Goal: Task Accomplishment & Management: Complete application form

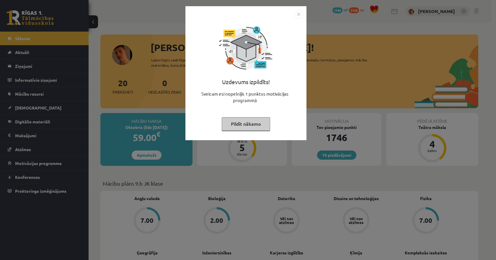
click at [296, 13] on img "Close" at bounding box center [298, 14] width 9 height 9
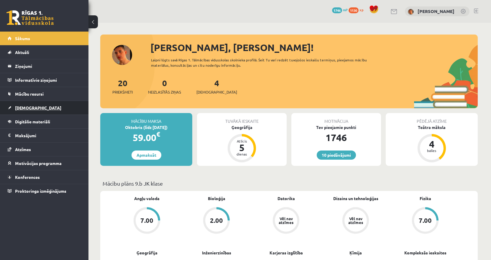
click at [55, 109] on link "[DEMOGRAPHIC_DATA]" at bounding box center [44, 108] width 73 height 14
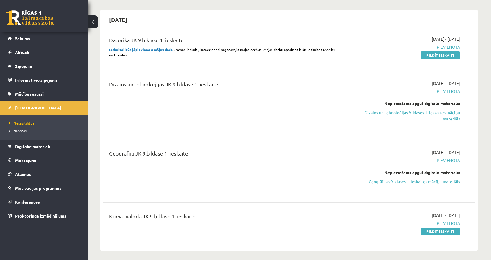
scroll to position [59, 0]
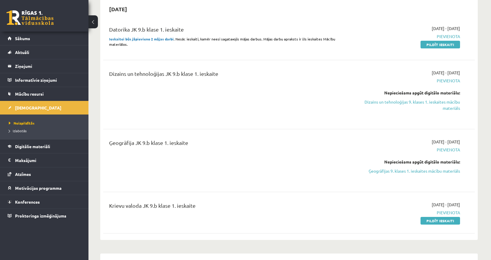
click at [370, 104] on link "Dizains un tehnoloģijas 9. klases 1. ieskaites mācību materiāls" at bounding box center [404, 105] width 111 height 12
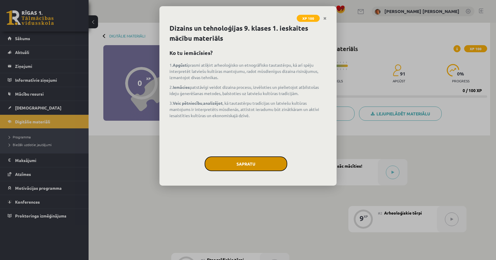
drag, startPoint x: 278, startPoint y: 161, endPoint x: 286, endPoint y: 161, distance: 7.4
click at [278, 161] on button "Sapratu" at bounding box center [245, 163] width 83 height 15
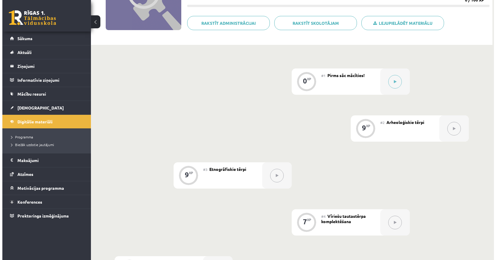
scroll to position [89, 0]
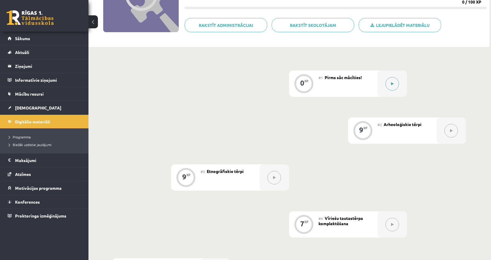
click at [391, 82] on button at bounding box center [393, 84] width 14 height 14
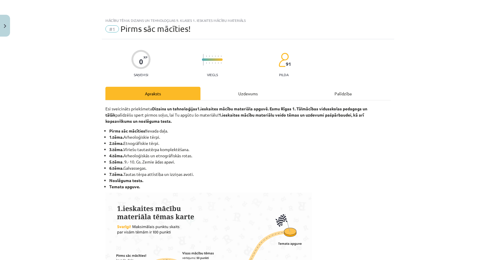
click at [252, 93] on div "Uzdevums" at bounding box center [247, 93] width 95 height 13
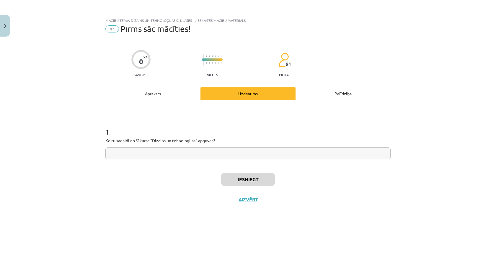
drag, startPoint x: 221, startPoint y: 138, endPoint x: 217, endPoint y: 139, distance: 4.0
click at [217, 139] on p "Ko tu sagaidi no šī kursa "Dizains un tehnoloģijas" apguves?" at bounding box center [247, 140] width 285 height 6
click at [186, 157] on input "text" at bounding box center [247, 153] width 285 height 12
type input "**********"
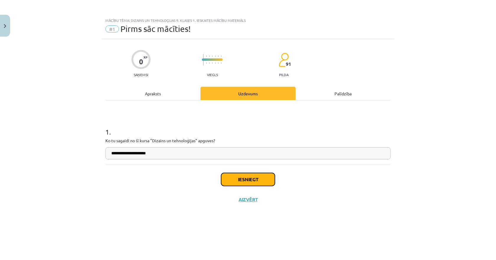
click at [231, 177] on button "Iesniegt" at bounding box center [248, 179] width 54 height 13
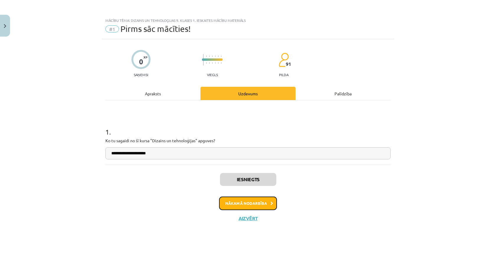
click at [225, 199] on button "Nākamā nodarbība" at bounding box center [248, 203] width 58 height 14
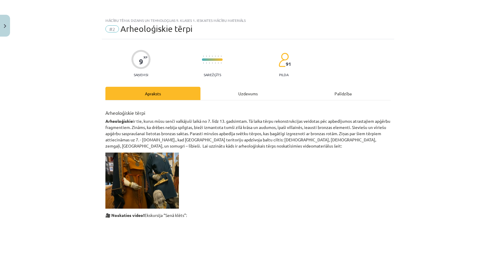
click at [236, 94] on div "Uzdevums" at bounding box center [247, 93] width 95 height 13
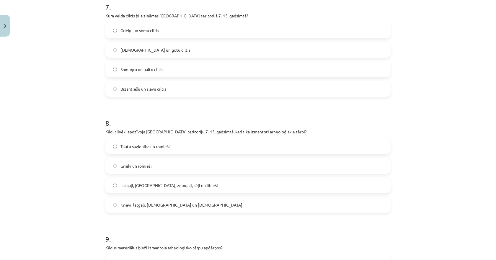
scroll to position [958, 0]
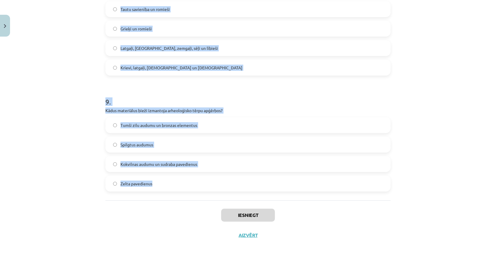
drag, startPoint x: 100, startPoint y: 100, endPoint x: 158, endPoint y: 183, distance: 101.4
copy form "1 . Lorem ipsumd sitamet consect adipisc elitseddoei tempo? Incidid utlabo etdo…"
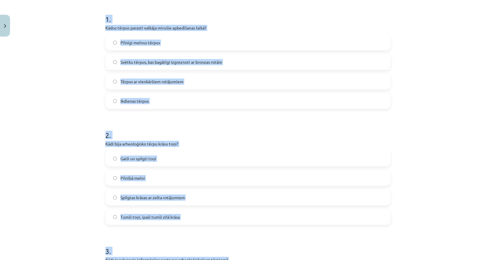
scroll to position [102, 0]
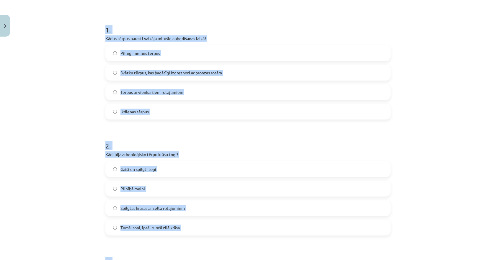
click at [123, 112] on span "Ikdienas tērpus" at bounding box center [134, 112] width 28 height 6
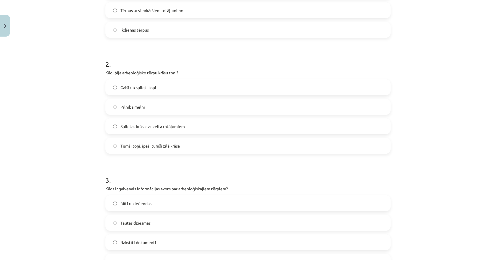
scroll to position [220, 0]
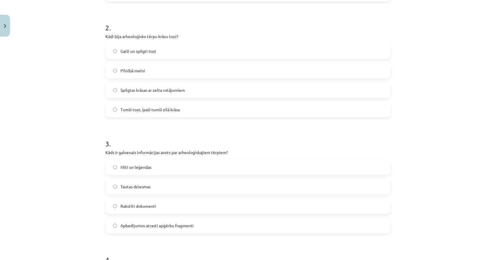
click at [133, 112] on span "Tumši toņi, īpaši tumši zilā krāsa" at bounding box center [149, 109] width 59 height 6
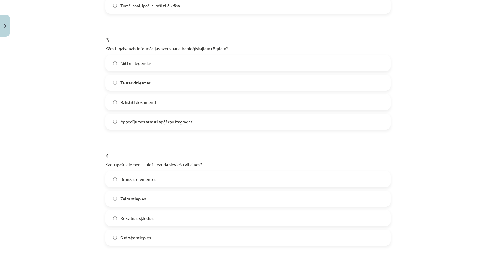
scroll to position [338, 0]
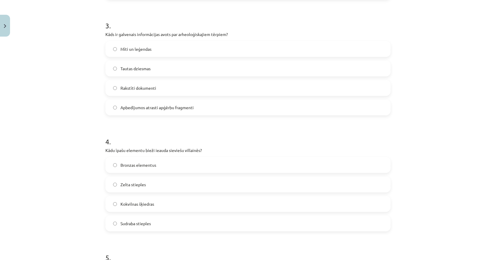
click at [127, 108] on span "Apbedījumos atrasti apģērbu fragmenti" at bounding box center [156, 107] width 73 height 6
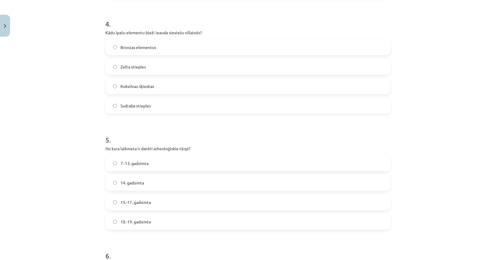
scroll to position [456, 0]
click at [129, 66] on span "Zelta stieples" at bounding box center [132, 66] width 25 height 6
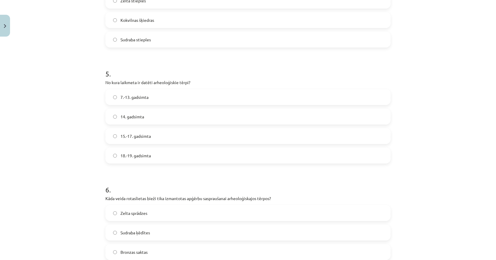
scroll to position [574, 0]
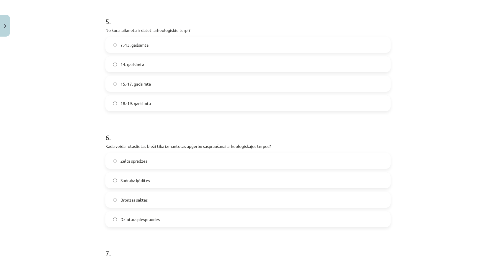
click at [124, 45] on span "7.-13. gadsimta" at bounding box center [134, 45] width 28 height 6
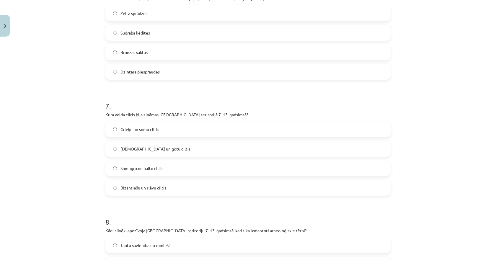
scroll to position [692, 0]
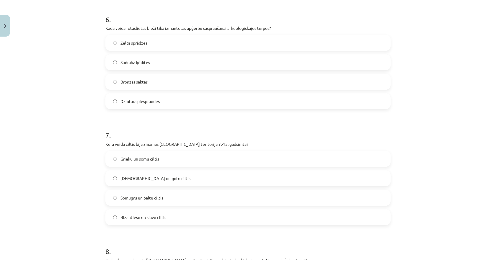
click at [121, 83] on span "Bronzas saktas" at bounding box center [133, 82] width 27 height 6
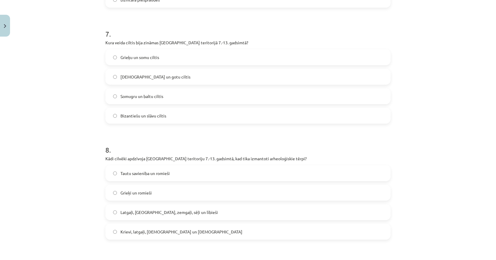
scroll to position [810, 0]
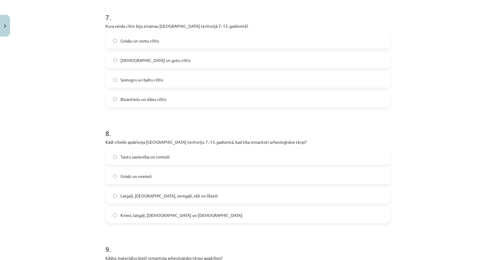
click at [126, 80] on span "Somugru un baltu ciltis" at bounding box center [141, 80] width 43 height 6
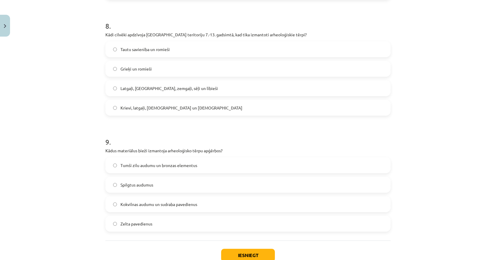
scroll to position [928, 0]
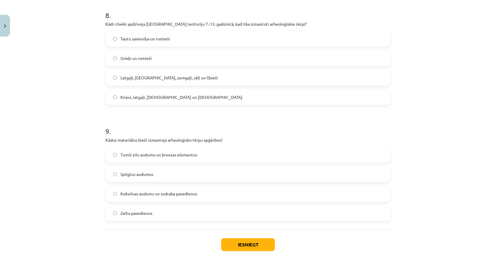
click at [120, 79] on span "Latgaļi, [GEOGRAPHIC_DATA], zemgaļi, sēļi un lībieši" at bounding box center [168, 78] width 97 height 6
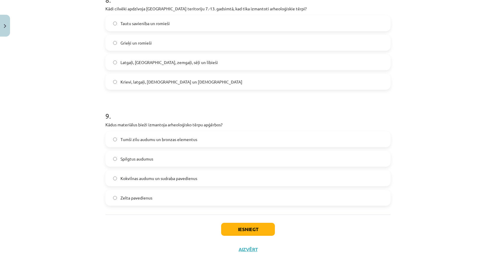
scroll to position [958, 0]
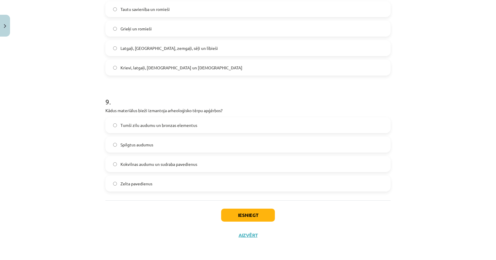
click at [132, 124] on span "Tumši zilu audumu un bronzas elementus" at bounding box center [158, 125] width 77 height 6
click at [240, 213] on button "Iesniegt" at bounding box center [248, 215] width 54 height 13
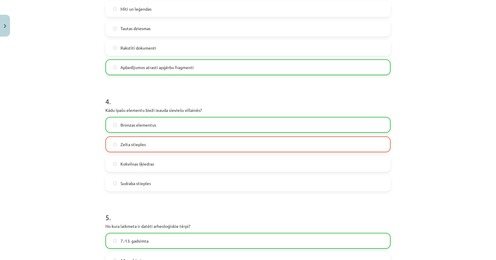
scroll to position [368, 0]
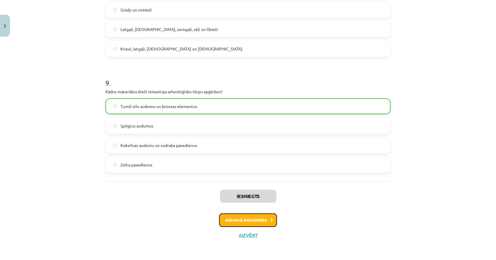
click at [244, 222] on button "Nākamā nodarbība" at bounding box center [248, 220] width 58 height 14
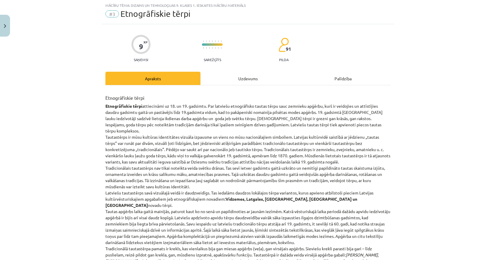
scroll to position [15, 0]
click at [240, 77] on div "Uzdevums" at bounding box center [247, 78] width 95 height 13
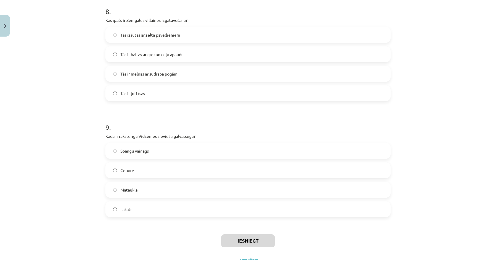
scroll to position [958, 0]
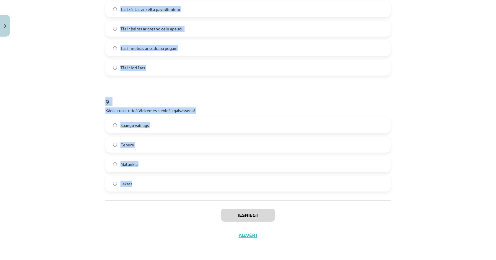
drag, startPoint x: 96, startPoint y: 114, endPoint x: 137, endPoint y: 187, distance: 83.1
click at [137, 187] on div "Mācību tēma: Dizains un tehnoloģijas 9. klases 1. ieskaites mācību materiāls #3…" at bounding box center [248, 130] width 496 height 260
copy form "7 . Lore ipsu dolorsi ametcons adipiscinge 18. seddoeiu tempor? Inc utla etdolo…"
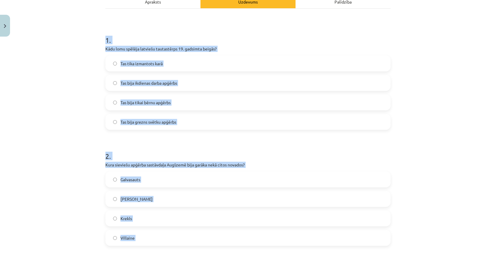
scroll to position [102, 0]
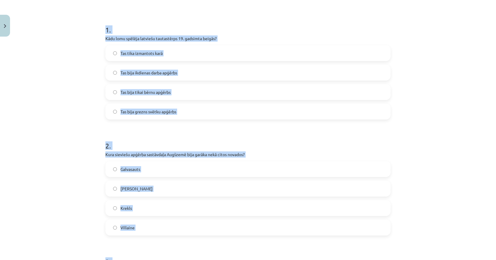
click at [129, 111] on span "Tas bija grezns svētku apģērbs" at bounding box center [148, 112] width 56 height 6
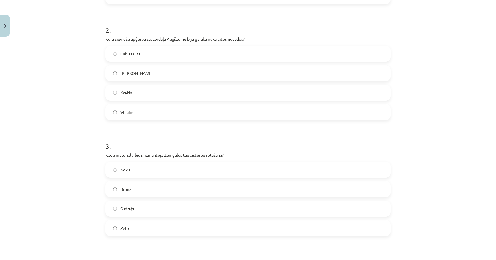
scroll to position [220, 0]
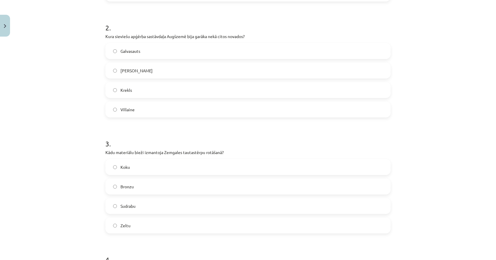
click at [123, 112] on span "Villaine" at bounding box center [127, 109] width 14 height 6
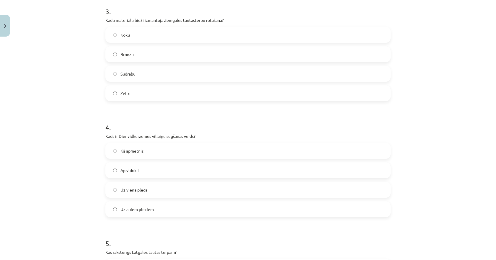
scroll to position [338, 0]
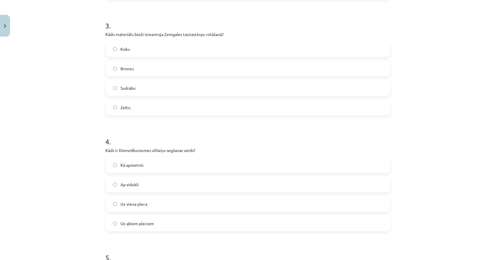
click at [120, 89] on span "Sudrabu" at bounding box center [127, 88] width 15 height 6
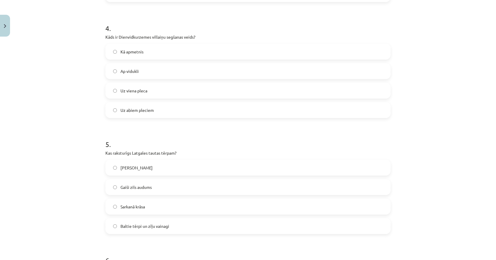
scroll to position [456, 0]
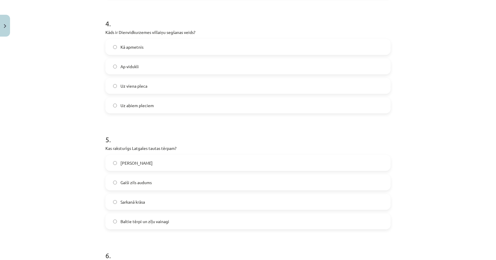
click at [134, 107] on span "Uz abiem pleciem" at bounding box center [136, 105] width 33 height 6
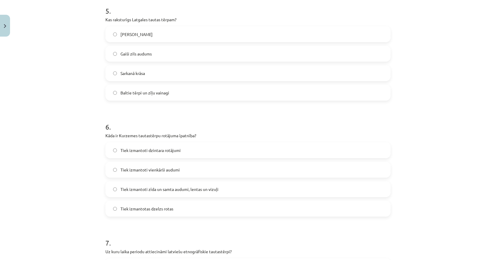
scroll to position [574, 0]
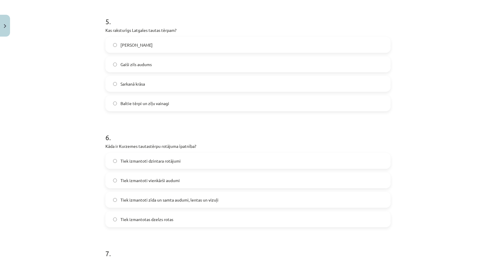
click at [127, 105] on span "Baltie tērpi un zīļu vainagi" at bounding box center [144, 103] width 49 height 6
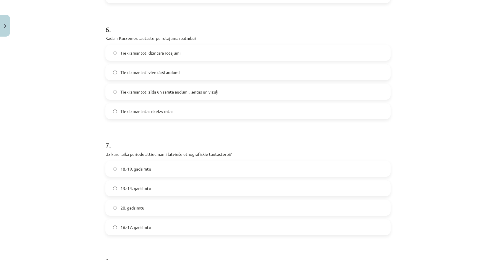
scroll to position [692, 0]
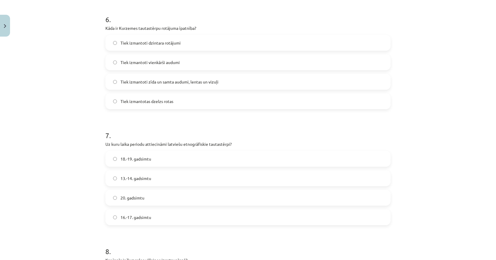
click at [141, 82] on span "Tiek izmantoti zīda un samta audumi, lentas un vizuļi" at bounding box center [169, 82] width 98 height 6
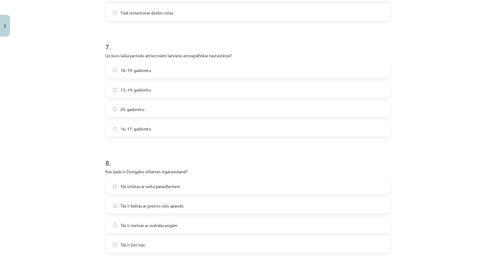
scroll to position [810, 0]
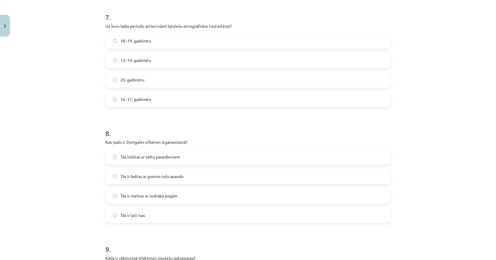
click at [127, 45] on label "18.-19. gadsimtu" at bounding box center [248, 40] width 284 height 15
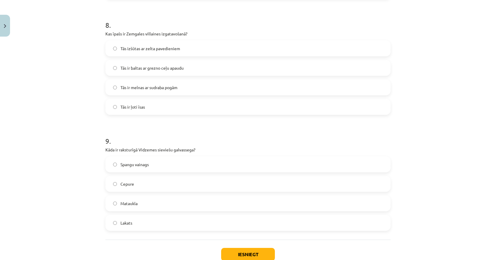
scroll to position [928, 0]
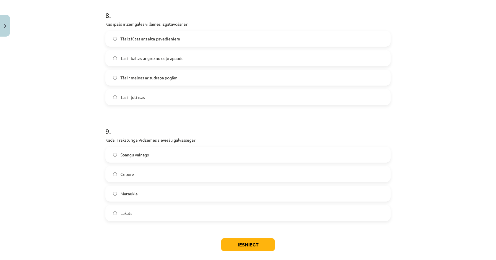
click at [134, 58] on span "Tās ir baltas ar grezno ceļu apaudu" at bounding box center [151, 58] width 63 height 6
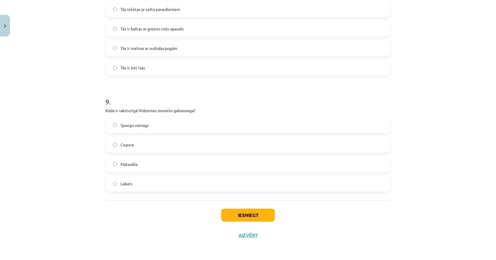
click at [121, 157] on label "Mataukla" at bounding box center [248, 164] width 284 height 15
click at [237, 213] on button "Iesniegt" at bounding box center [248, 215] width 54 height 13
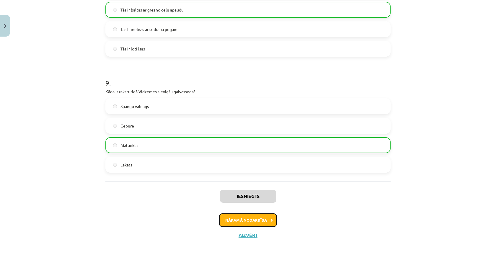
click at [240, 222] on button "Nākamā nodarbība" at bounding box center [248, 220] width 58 height 14
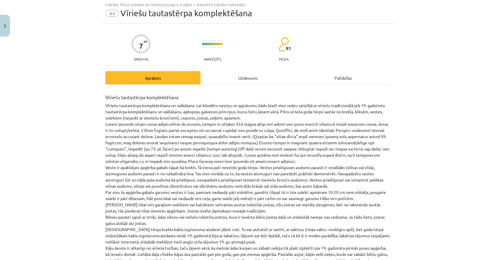
scroll to position [15, 0]
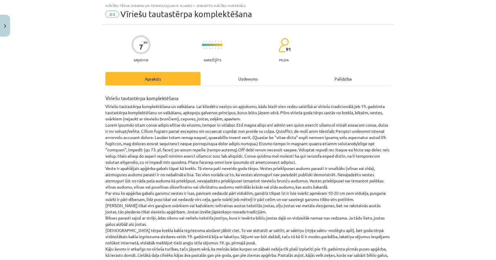
click at [238, 78] on div "Uzdevums" at bounding box center [247, 78] width 95 height 13
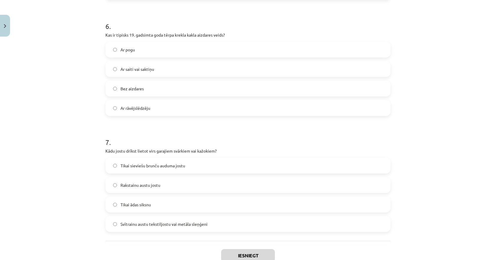
scroll to position [726, 0]
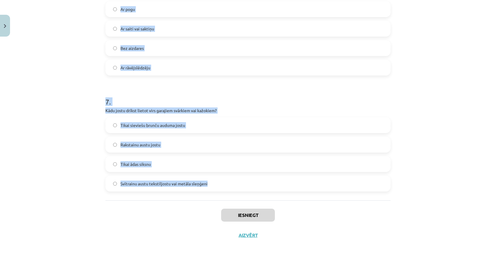
drag, startPoint x: 104, startPoint y: 98, endPoint x: 212, endPoint y: 185, distance: 138.4
click at [212, 185] on div "Mācību tēma: Dizains un tehnoloģijas 9. klases 1. ieskaites mācību materiāls #4…" at bounding box center [248, 130] width 496 height 260
copy form "1 . Lore ipsu dolor sitamet con 19. adipisci elitsed doei tempo? Incididu ut la…"
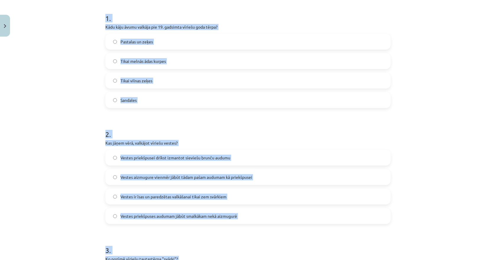
scroll to position [118, 0]
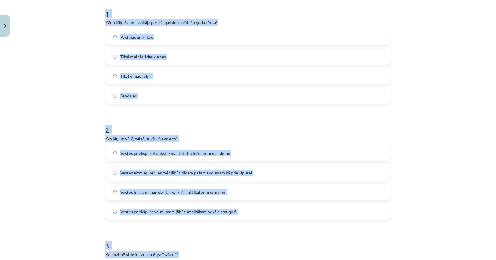
click at [120, 37] on span "Pastalas un zeķes" at bounding box center [136, 37] width 32 height 6
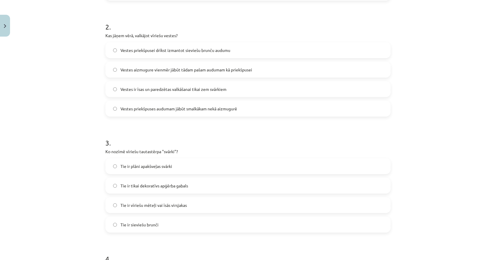
scroll to position [236, 0]
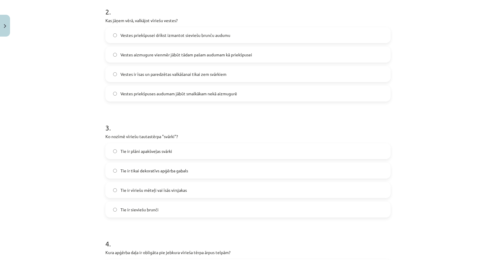
click at [124, 36] on span "Vestes priekšpusei drīkst izmantot sieviešu brunču audumu" at bounding box center [175, 35] width 110 height 6
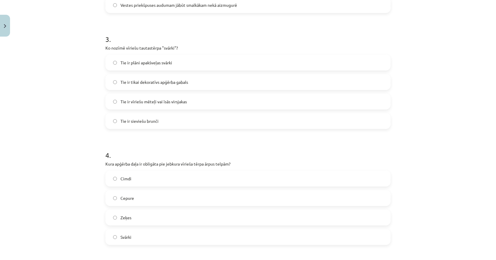
scroll to position [354, 0]
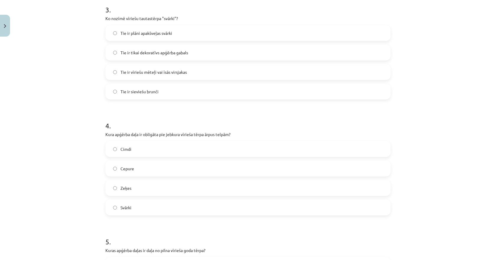
click at [132, 73] on span "Tie ir vīriešu mēteļi vai īsās virsjakas" at bounding box center [153, 72] width 66 height 6
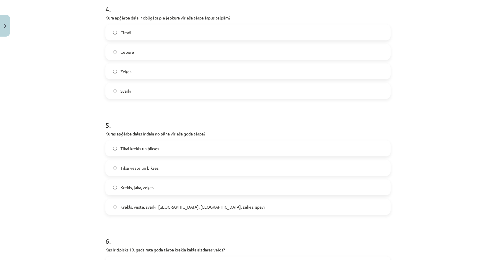
scroll to position [472, 0]
click at [120, 52] on span "Cepure" at bounding box center [127, 50] width 14 height 6
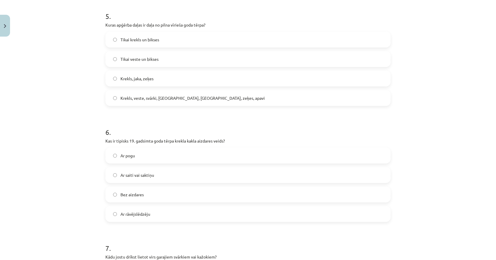
scroll to position [590, 0]
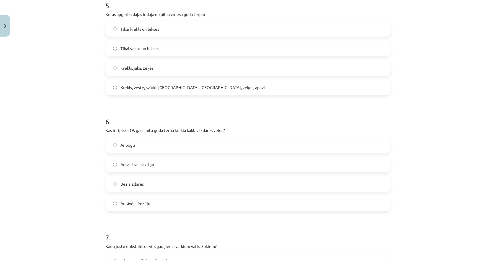
click at [127, 85] on span "Krekls, veste, svārki, [GEOGRAPHIC_DATA], [GEOGRAPHIC_DATA], zeķes, apavi" at bounding box center [192, 87] width 144 height 6
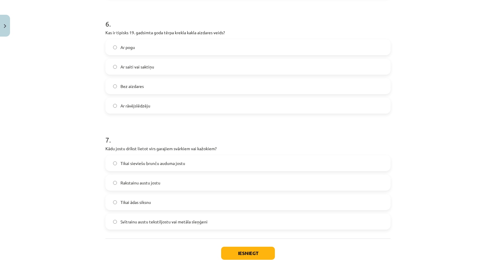
scroll to position [708, 0]
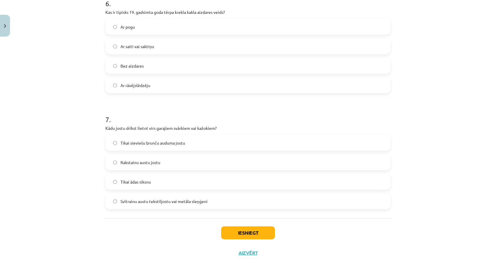
click at [123, 43] on span "Ar saiti vai saktiņu" at bounding box center [137, 46] width 34 height 6
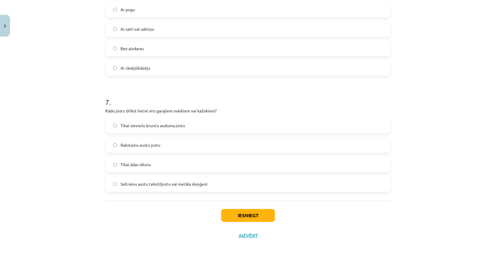
scroll to position [726, 0]
click at [130, 184] on span "Svītrainu austu tekstiljostu vai metāla sleņģeni" at bounding box center [163, 184] width 87 height 6
click at [234, 215] on button "Iesniegt" at bounding box center [248, 215] width 54 height 13
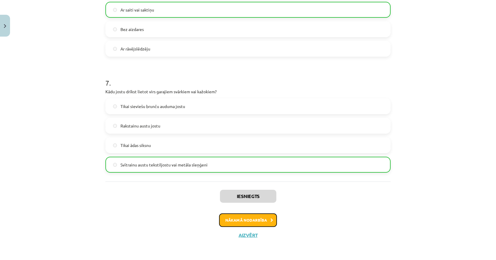
click at [246, 222] on button "Nākamā nodarbība" at bounding box center [248, 220] width 58 height 14
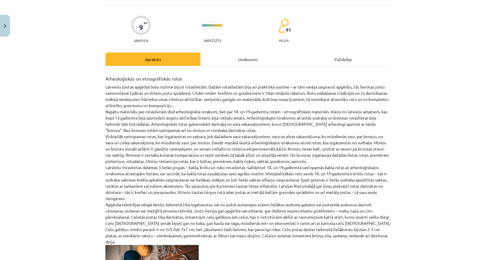
scroll to position [15, 0]
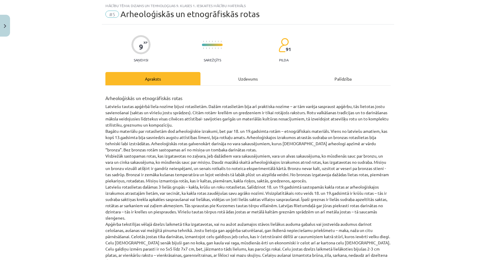
click at [241, 82] on div "Uzdevums" at bounding box center [247, 78] width 95 height 13
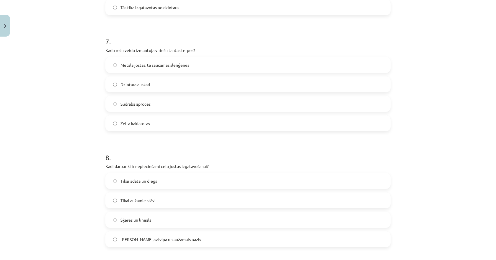
scroll to position [958, 0]
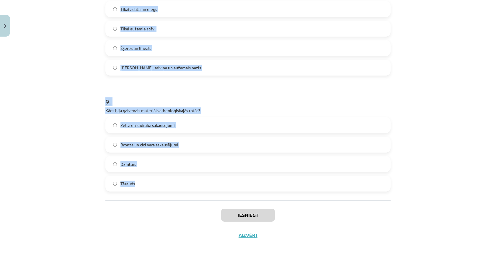
drag, startPoint x: 102, startPoint y: 121, endPoint x: 152, endPoint y: 185, distance: 81.2
click at [152, 185] on div "Mācību tēma: Dizains un tehnoloģijas 9. klases 1. ieskaites mācību materiāls #5…" at bounding box center [248, 130] width 496 height 260
copy form "2 . Lo ips dolorsi ametco ad elitsed doe temp incididuntutl etdolore? Magnaa en…"
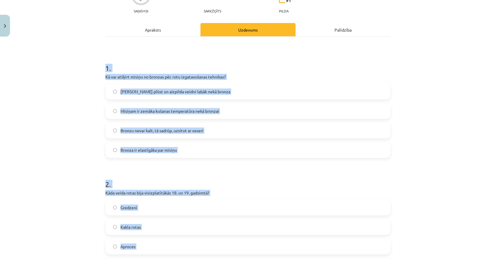
scroll to position [118, 0]
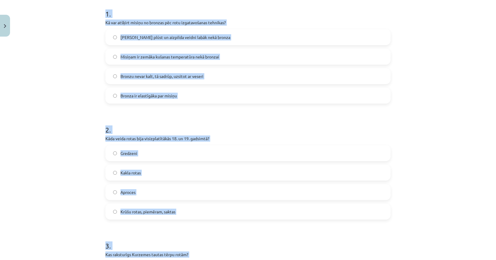
click at [125, 58] on span "Misiņam ir zemāka kušanas temperatūra nekā bronzai" at bounding box center [169, 57] width 99 height 6
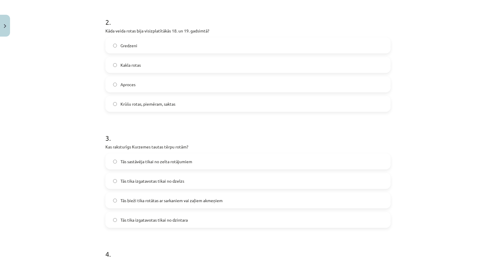
scroll to position [236, 0]
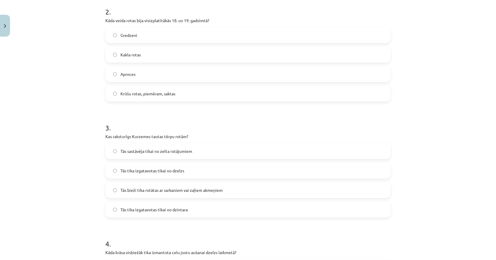
click at [119, 97] on label "Krūšu rotas, piemēram, saktas" at bounding box center [248, 93] width 284 height 15
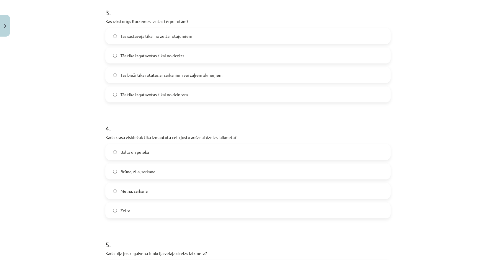
scroll to position [354, 0]
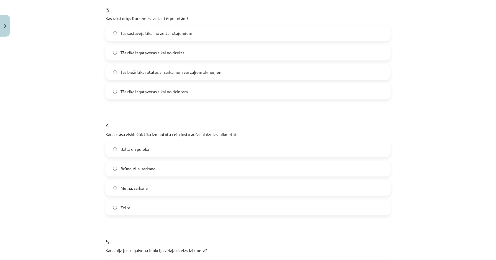
click at [123, 73] on span "Tās bieži tika rotātas ar sarkaniem vai zaļiem akmeņiem" at bounding box center [171, 72] width 102 height 6
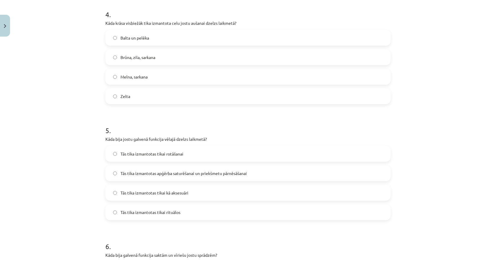
scroll to position [472, 0]
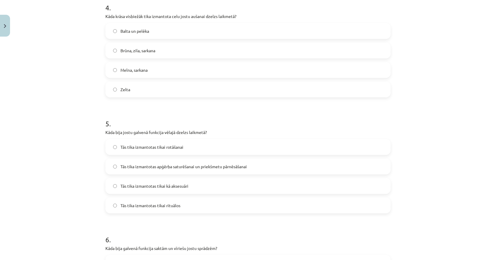
click at [127, 70] on span "Melna, sarkana" at bounding box center [133, 70] width 27 height 6
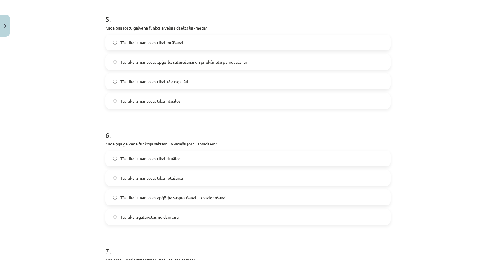
scroll to position [590, 0]
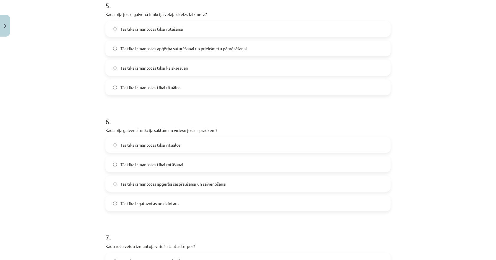
click at [147, 47] on span "Tās tika izmantotas apģērba saturēšanai un priekšmetu pārnēsāšanai" at bounding box center [183, 48] width 126 height 6
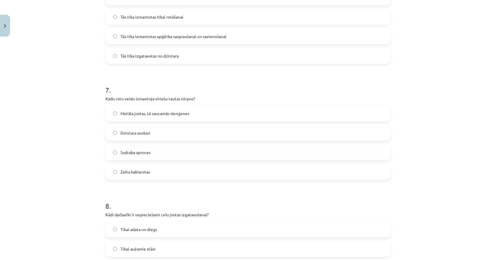
scroll to position [708, 0]
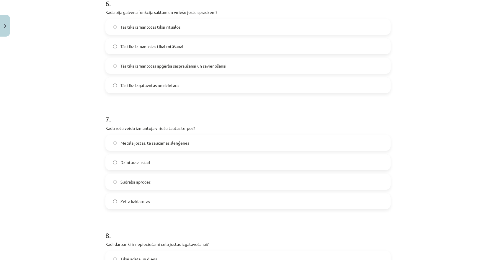
click at [137, 65] on span "Tās tika izmantotas apģērba saspraušanai un savienošanai" at bounding box center [173, 66] width 106 height 6
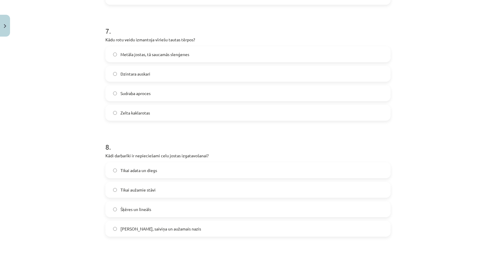
scroll to position [826, 0]
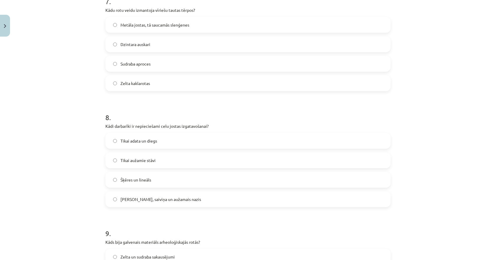
click at [122, 24] on span "Metāla jostas, tā saucamās slenģenes" at bounding box center [154, 25] width 69 height 6
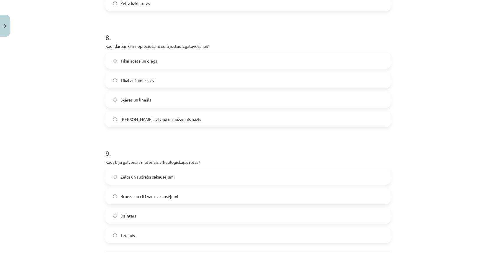
scroll to position [915, 0]
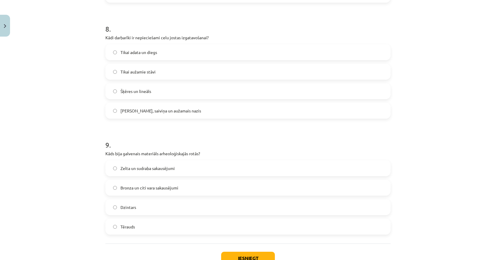
click at [127, 113] on span "[PERSON_NAME], saiviņa un aužamais nazis" at bounding box center [160, 111] width 81 height 6
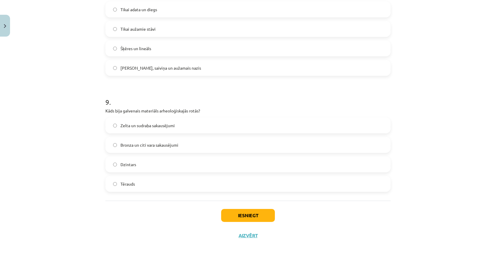
scroll to position [958, 0]
click at [121, 146] on span "Bronza un citi vara sakausējumi" at bounding box center [149, 145] width 58 height 6
click at [233, 212] on button "Iesniegt" at bounding box center [248, 215] width 54 height 13
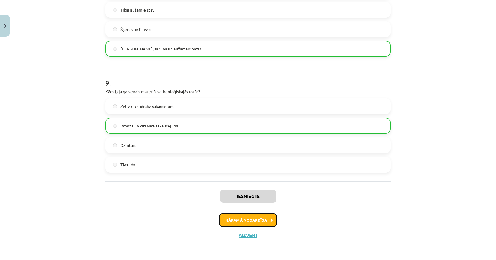
click at [238, 223] on button "Nākamā nodarbība" at bounding box center [248, 220] width 58 height 14
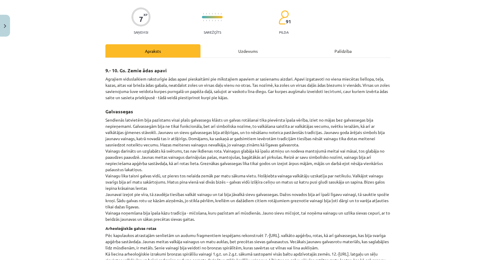
scroll to position [15, 0]
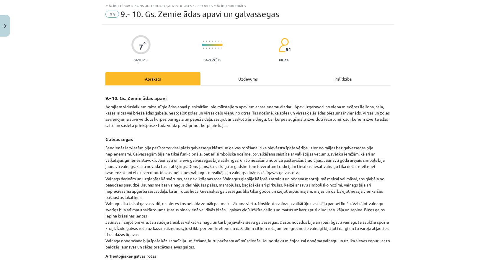
click at [238, 77] on div "Uzdevums" at bounding box center [247, 78] width 95 height 13
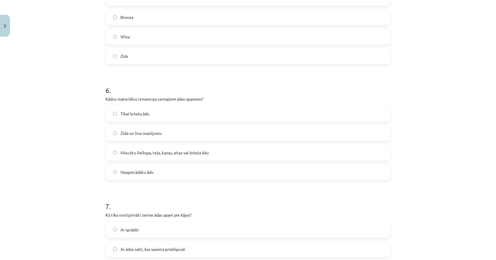
scroll to position [726, 0]
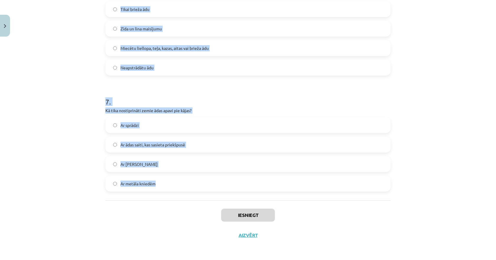
drag, startPoint x: 94, startPoint y: 109, endPoint x: 161, endPoint y: 186, distance: 102.5
click at [161, 186] on div "Mācību tēma: Dizains un tehnoloģijas 9. klases 1. ieskaites mācību materiāls #6…" at bounding box center [248, 130] width 496 height 260
copy form "5 . Lore ipsum dolorsit ametcon Adipisci elitsedd? Eiusmod temporinc utlabore E…"
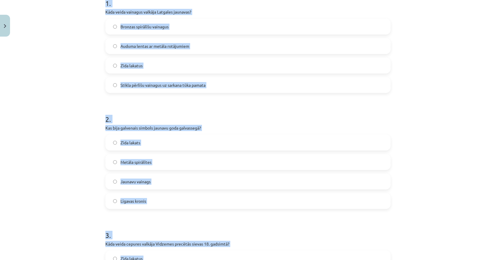
scroll to position [118, 0]
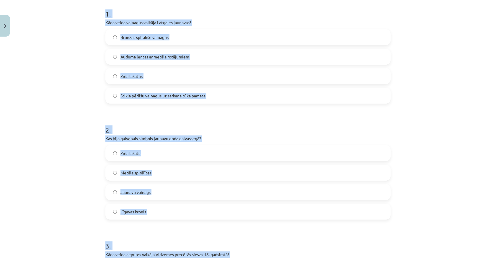
click at [123, 41] on label "Bronzas spirālīšu vainagus" at bounding box center [248, 37] width 284 height 15
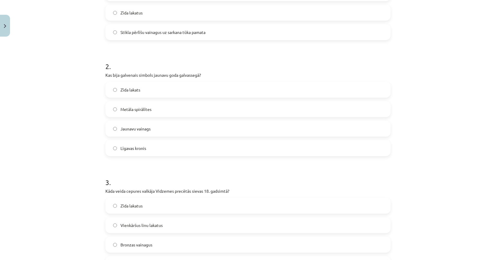
scroll to position [236, 0]
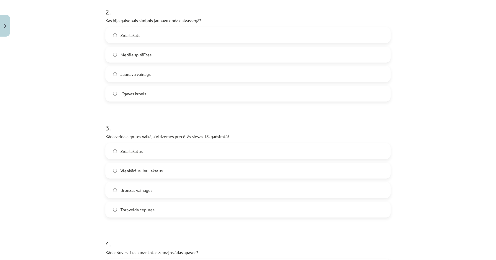
click at [125, 77] on label "Jaunavu vainags" at bounding box center [248, 74] width 284 height 15
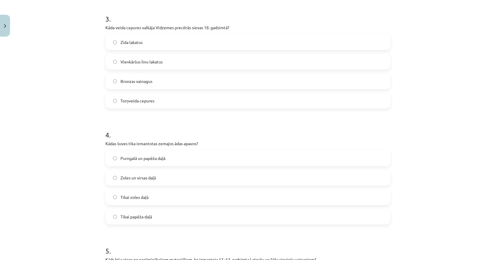
scroll to position [354, 0]
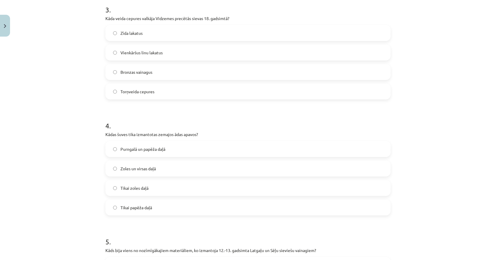
click at [124, 94] on span "Torņveida cepures" at bounding box center [137, 92] width 34 height 6
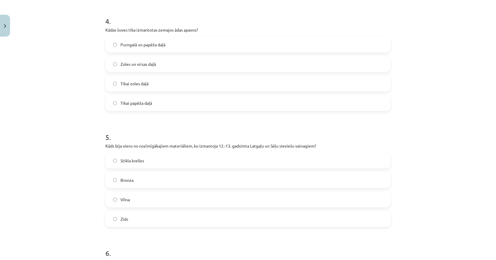
scroll to position [472, 0]
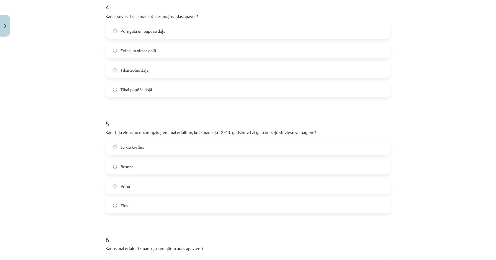
click at [137, 29] on span "Purngalā un papēža daļā" at bounding box center [142, 31] width 45 height 6
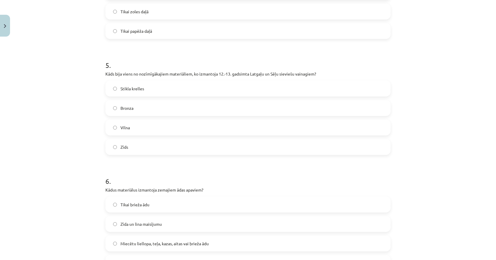
scroll to position [561, 0]
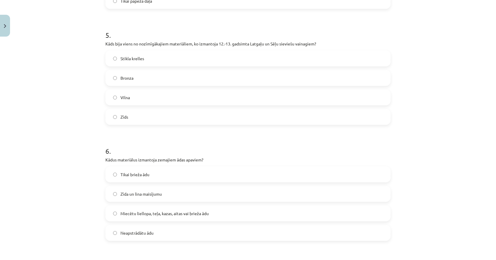
click at [120, 61] on span "Stikla krelles" at bounding box center [132, 58] width 24 height 6
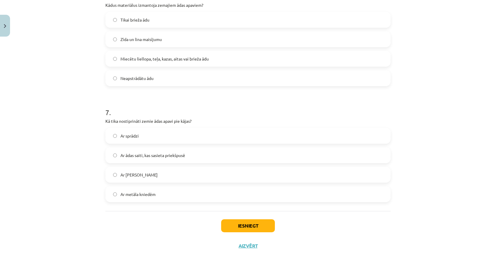
scroll to position [726, 0]
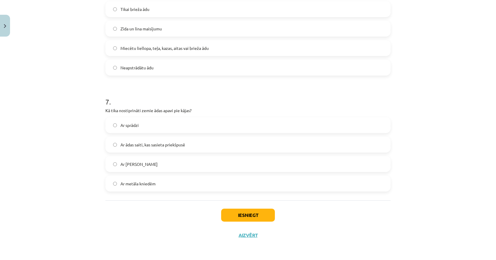
click at [129, 47] on span "Miecētu liellopa, teļa, kazas, aitas vai brieža ādu" at bounding box center [164, 48] width 88 height 6
click at [129, 145] on span "Ar ādas saiti, kas sasieta priekšpusē" at bounding box center [152, 145] width 65 height 6
click at [240, 217] on button "Iesniegt" at bounding box center [248, 215] width 54 height 13
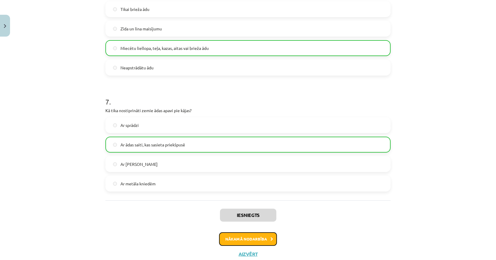
click at [242, 235] on button "Nākamā nodarbība" at bounding box center [248, 239] width 58 height 14
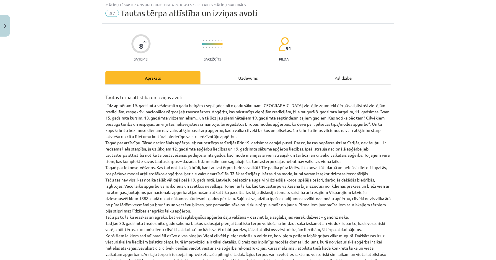
scroll to position [15, 0]
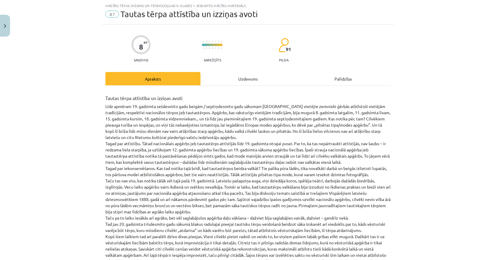
click at [248, 82] on div "Uzdevums" at bounding box center [247, 78] width 95 height 13
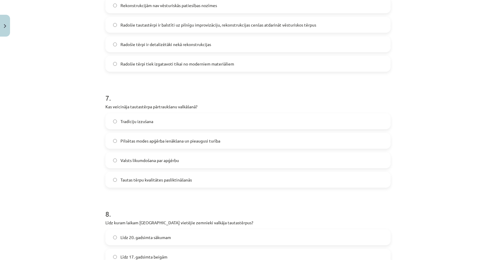
scroll to position [842, 0]
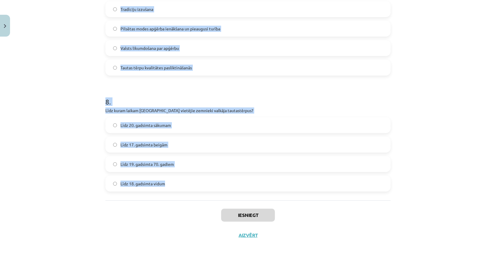
drag, startPoint x: 96, startPoint y: 113, endPoint x: 170, endPoint y: 187, distance: 104.5
click at [170, 188] on div "Mācību tēma: Dizains un tehnoloģijas 9. klases 1. ieskaites mācību materiāls #7…" at bounding box center [248, 130] width 496 height 260
copy form "7 . Lor ipsumdol sitametc adipiscing el seddoei temporin Utlabor? Etdolo magnaa…"
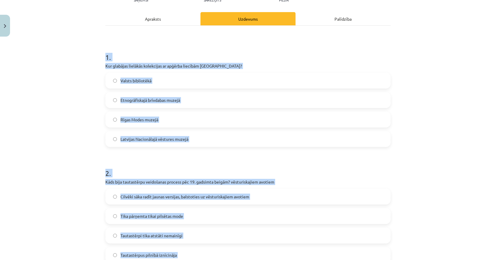
scroll to position [104, 0]
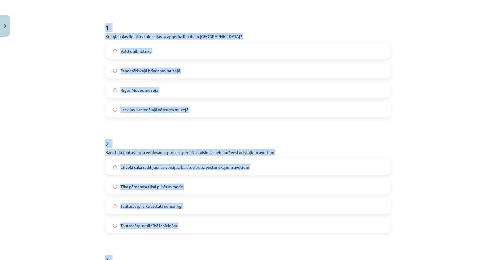
click at [142, 71] on span "Etnogrāfiskajā brīvdabas muzejā" at bounding box center [150, 71] width 60 height 6
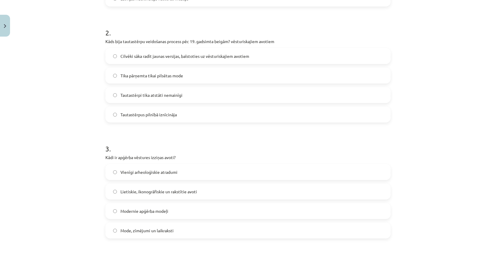
scroll to position [222, 0]
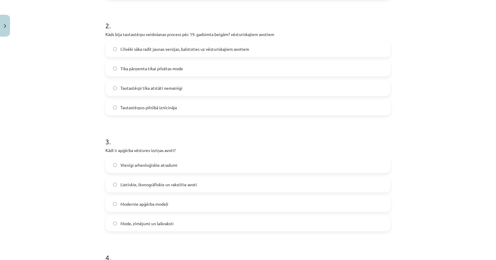
click at [132, 50] on span "Cilvēki sāka radīt jaunas versijas, balstoties uz vēsturiskajiem avotiem" at bounding box center [184, 49] width 129 height 6
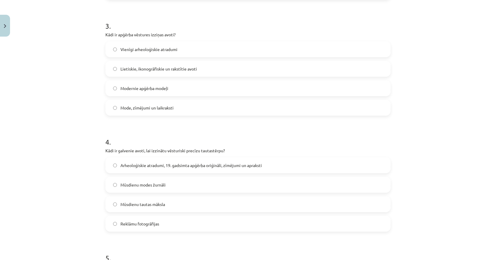
scroll to position [340, 0]
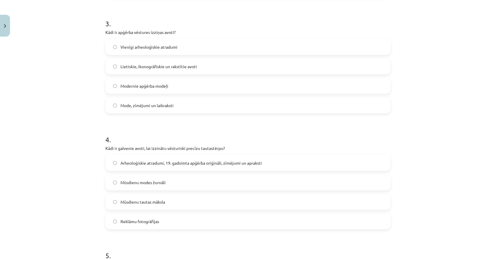
click at [126, 67] on span "Lietiskie, ikonogrāfiskie un rakstītie avoti" at bounding box center [158, 66] width 76 height 6
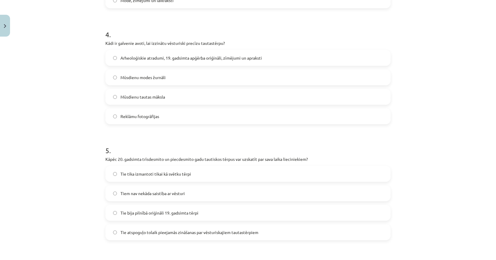
scroll to position [458, 0]
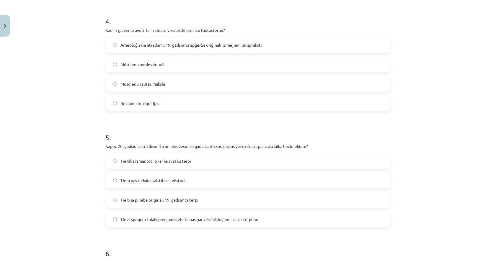
click at [136, 50] on label "Arheoloģiskie atradumi, 19. gadsimta apģērba oriģināli, zīmējumi un apraksti" at bounding box center [248, 44] width 284 height 15
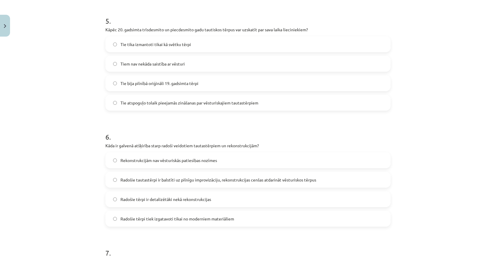
scroll to position [576, 0]
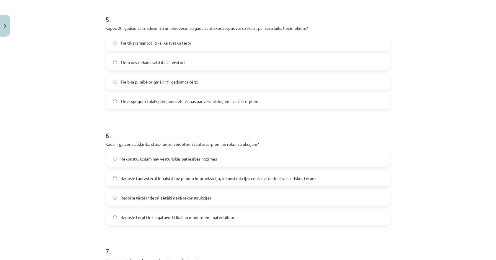
click at [135, 103] on span "Tie atspoguļo tolaik pieejamās zināšanas par vēsturiskajiem tautastērpiem" at bounding box center [189, 101] width 138 height 6
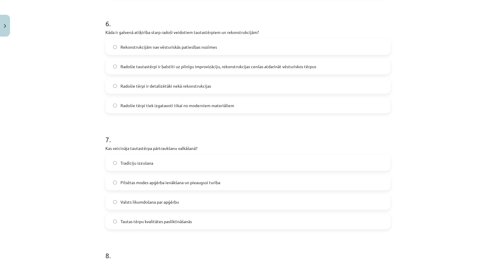
scroll to position [694, 0]
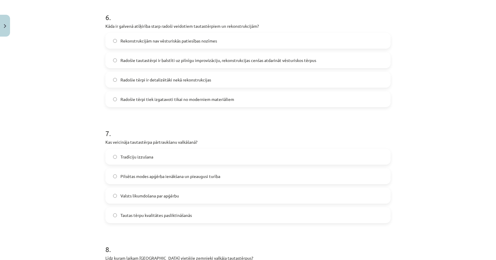
click at [145, 60] on span "Radošie tautastērpi ir balstīti uz pilnīgu improvizāciju, rekonstrukcijas cenša…" at bounding box center [218, 60] width 196 height 6
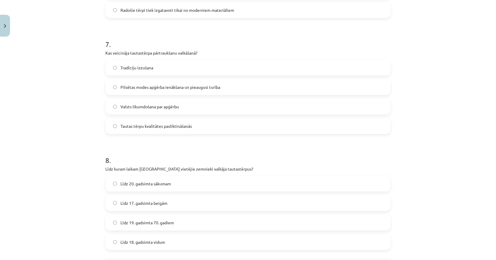
scroll to position [812, 0]
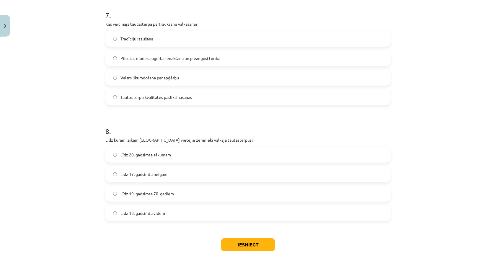
click at [136, 59] on span "Pilsētas modes apģērba ienākšana un pieaugusi turība" at bounding box center [170, 58] width 100 height 6
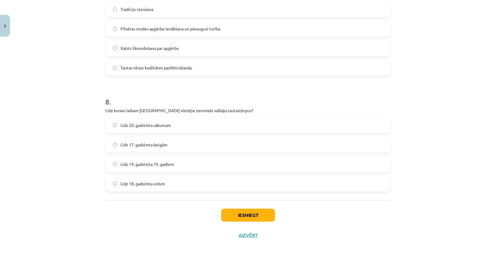
click at [134, 127] on span "Līdz 20. gadsimta sākumam" at bounding box center [145, 125] width 50 height 6
click at [223, 212] on button "Iesniegt" at bounding box center [248, 215] width 54 height 13
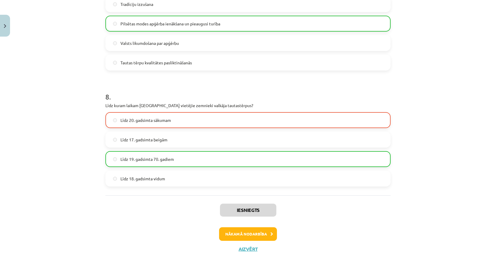
scroll to position [861, 0]
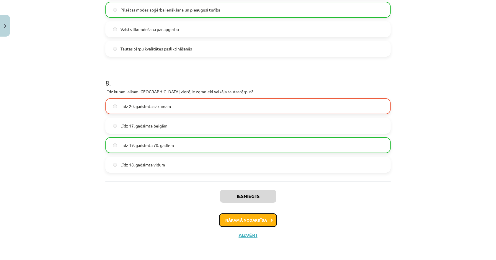
click at [251, 221] on button "Nākamā nodarbība" at bounding box center [248, 220] width 58 height 14
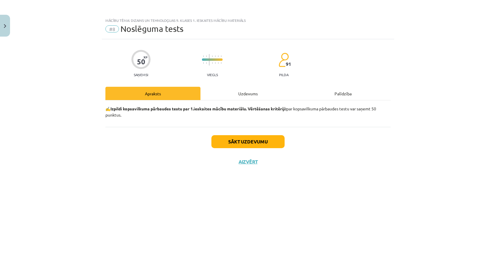
scroll to position [0, 0]
click at [245, 92] on div "Uzdevums" at bounding box center [247, 93] width 95 height 13
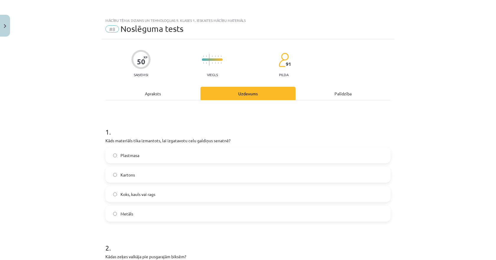
click at [157, 91] on div "Apraksts" at bounding box center [152, 93] width 95 height 13
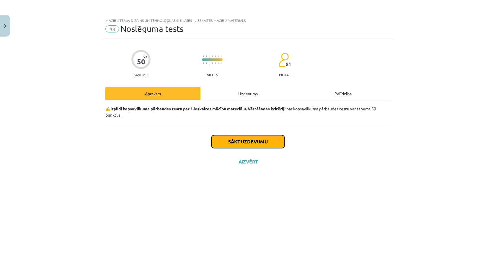
click at [229, 141] on button "Sākt uzdevumu" at bounding box center [247, 141] width 73 height 13
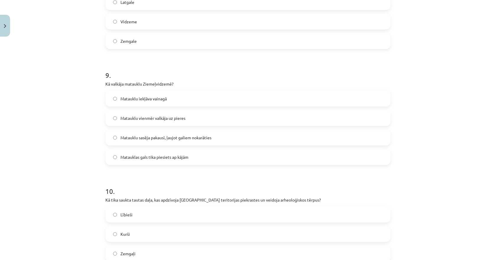
scroll to position [1074, 0]
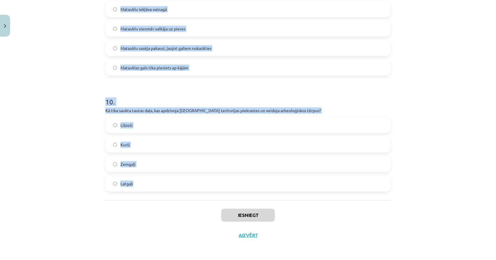
drag, startPoint x: 97, startPoint y: 96, endPoint x: 143, endPoint y: 185, distance: 99.7
click at [143, 185] on div "Mācību tēma: Dizains un tehnoloģijas 9. klases 1. ieskaites mācību materiāls #8…" at bounding box center [248, 130] width 496 height 260
copy form "4 . Lore ipsumdolo sita consectet, adi elitseddoe temp incididu utlabor? Etdolo…"
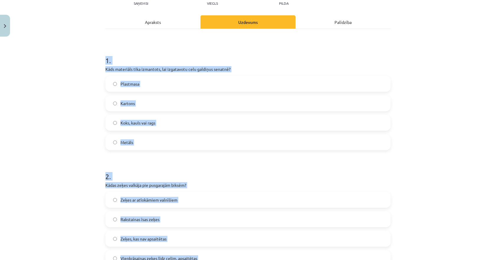
scroll to position [100, 0]
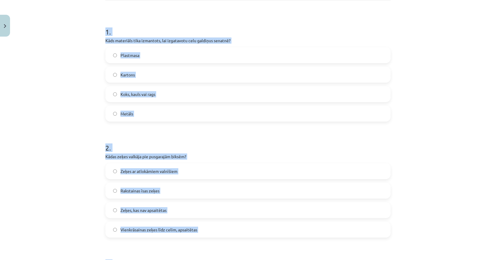
click at [118, 91] on label "Koks, kauls vai rags" at bounding box center [248, 94] width 284 height 15
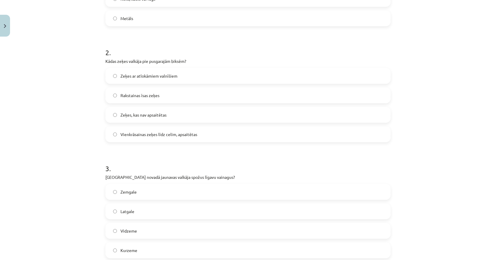
scroll to position [218, 0]
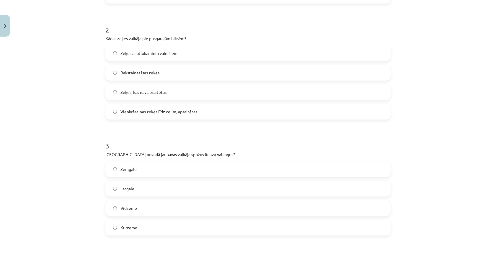
click at [124, 110] on span "Vienkrāsainas zeķes līdz celim, apsaitētas" at bounding box center [158, 112] width 77 height 6
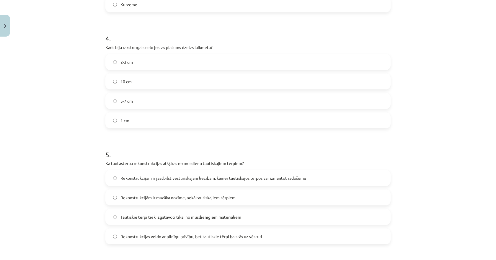
scroll to position [454, 0]
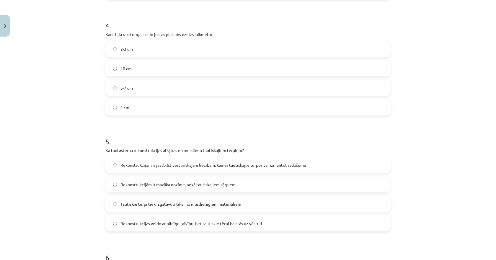
click at [131, 94] on label "5-7 cm" at bounding box center [248, 88] width 284 height 15
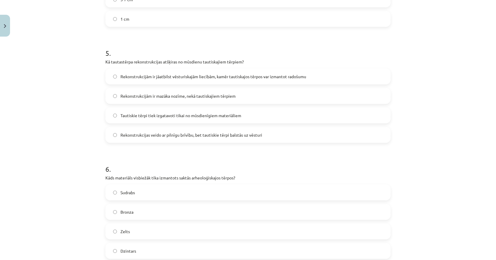
scroll to position [572, 0]
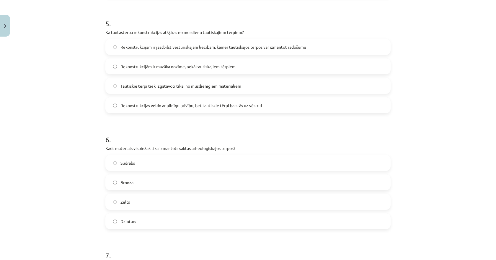
click at [173, 49] on span "Rekonstrukcijām ir jāatbilst vēsturiskajām liecībām, kamēr tautiskajos tērpos v…" at bounding box center [213, 47] width 186 height 6
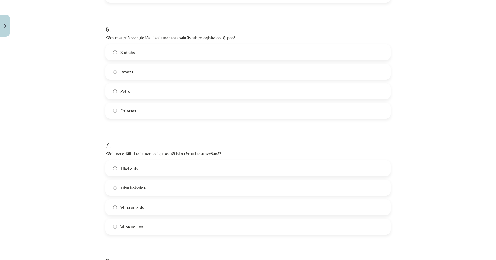
scroll to position [690, 0]
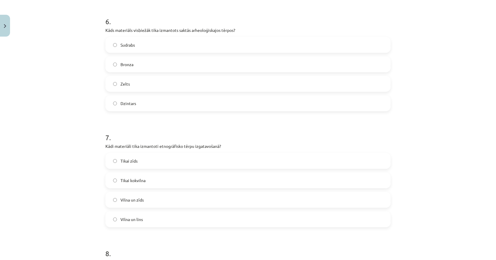
click at [123, 66] on span "Bronza" at bounding box center [126, 64] width 13 height 6
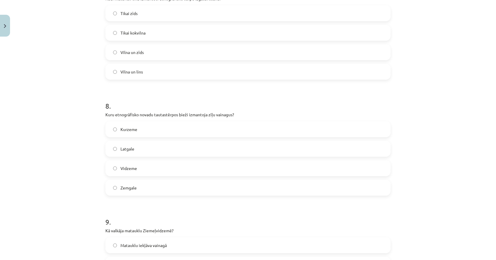
scroll to position [808, 0]
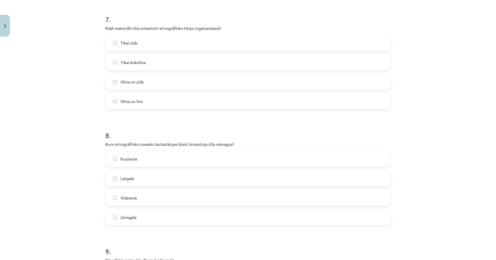
click at [125, 101] on span "Vilna un lins" at bounding box center [131, 101] width 22 height 6
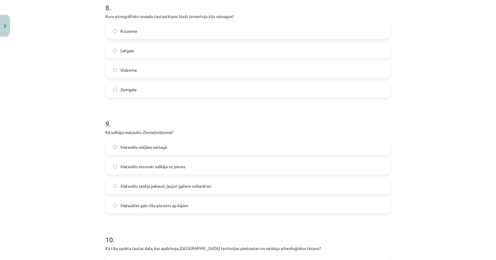
scroll to position [926, 0]
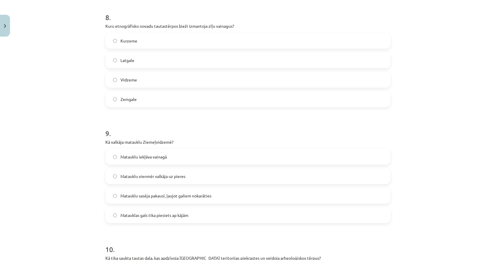
click at [130, 81] on span "Vidzeme" at bounding box center [128, 80] width 17 height 6
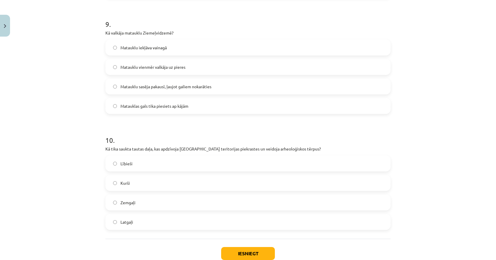
scroll to position [1044, 0]
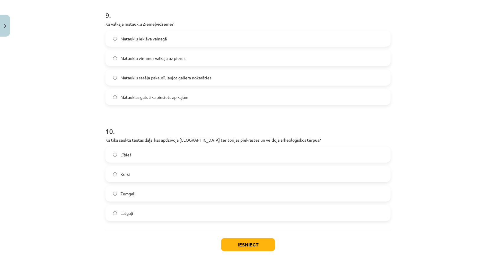
click at [138, 79] on span "Matauklu sasēja pakausī, ļaujot galiem nokarāties" at bounding box center [165, 78] width 91 height 6
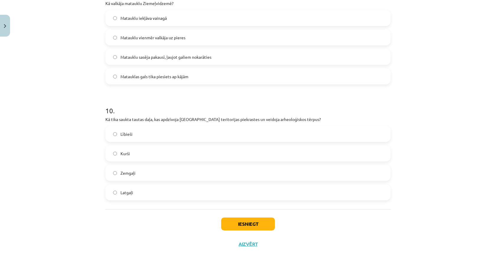
scroll to position [1074, 0]
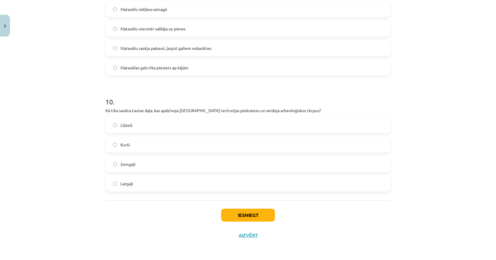
click at [123, 123] on span "Lībieši" at bounding box center [126, 125] width 12 height 6
click at [231, 217] on button "Iesniegt" at bounding box center [248, 215] width 54 height 13
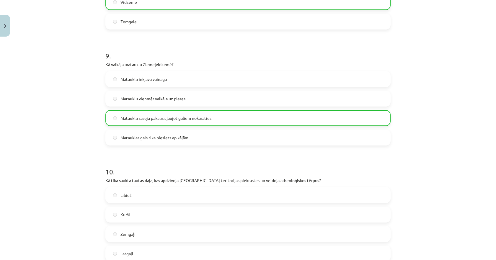
scroll to position [1062, 0]
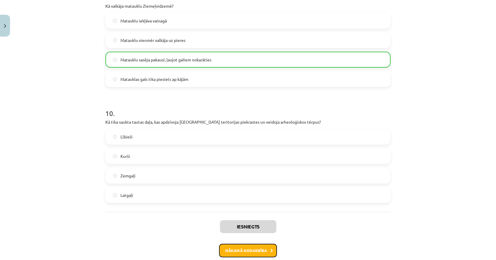
click at [231, 249] on button "Nākamā nodarbība" at bounding box center [248, 251] width 58 height 14
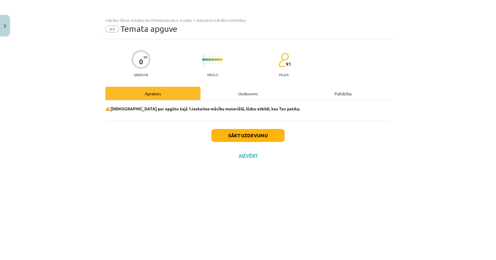
scroll to position [0, 0]
click at [239, 95] on div "Uzdevums" at bounding box center [247, 93] width 95 height 13
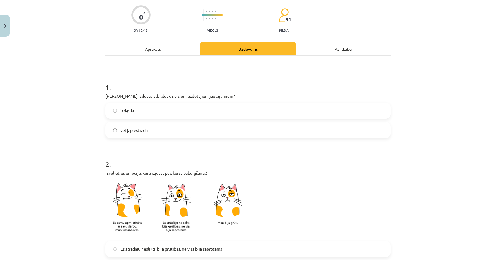
scroll to position [59, 0]
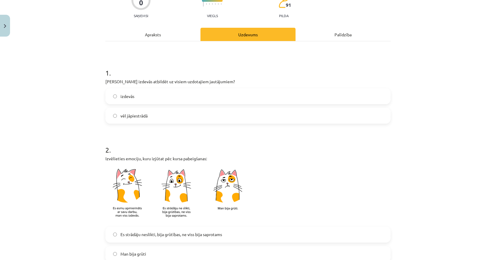
click at [122, 116] on span "vēl jāpiestrādā" at bounding box center [133, 116] width 27 height 6
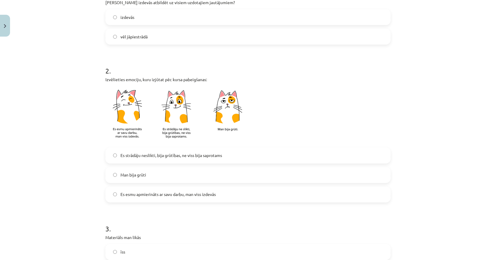
scroll to position [148, 0]
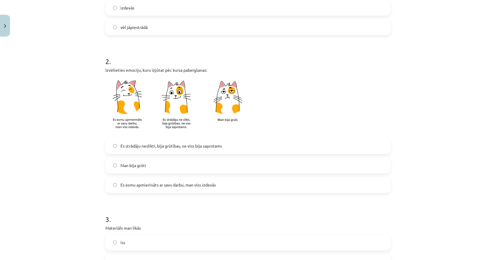
click at [136, 146] on span "Es strādāju neslikti, bija grūtības, ne viss bija saprotams" at bounding box center [170, 146] width 101 height 6
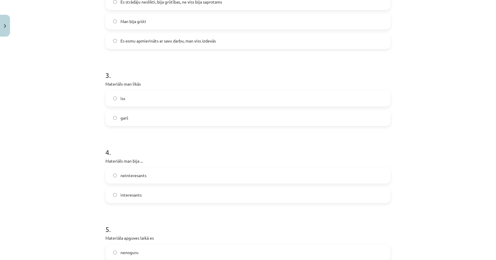
scroll to position [295, 0]
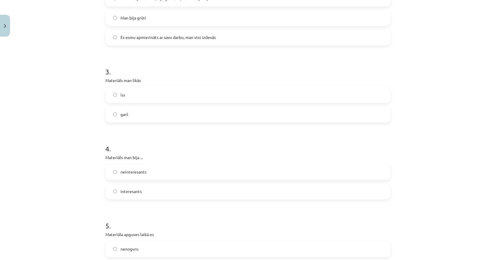
click at [124, 115] on span "garš" at bounding box center [124, 114] width 8 height 6
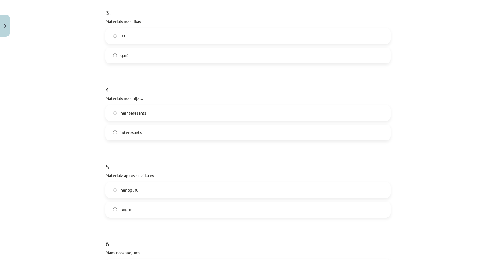
scroll to position [384, 0]
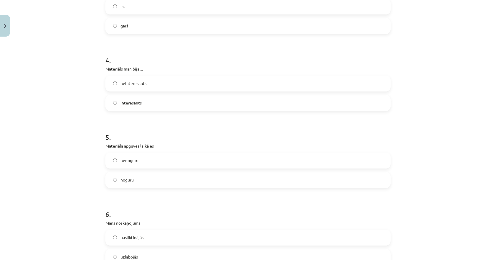
click at [127, 103] on span "interesants" at bounding box center [130, 103] width 21 height 6
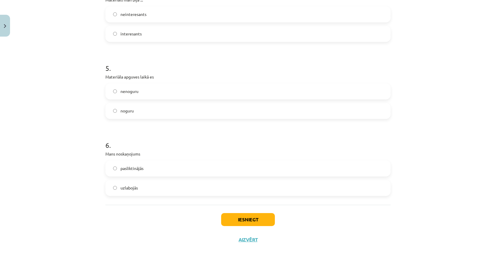
scroll to position [457, 0]
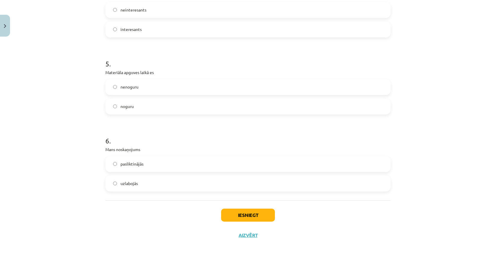
click at [123, 111] on label "noguru" at bounding box center [248, 106] width 284 height 15
click at [129, 165] on span "pasliktinājās" at bounding box center [131, 164] width 23 height 6
drag, startPoint x: 129, startPoint y: 185, endPoint x: 155, endPoint y: 189, distance: 26.1
click at [130, 185] on span "uzlabojās" at bounding box center [128, 183] width 17 height 6
click at [127, 184] on span "uzlabojās" at bounding box center [128, 183] width 17 height 6
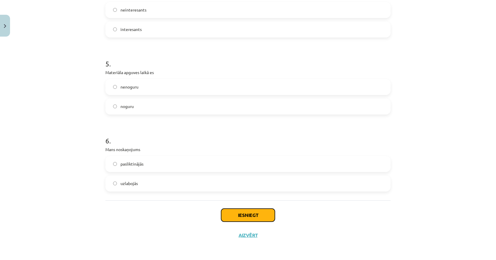
click at [242, 214] on button "Iesniegt" at bounding box center [248, 215] width 54 height 13
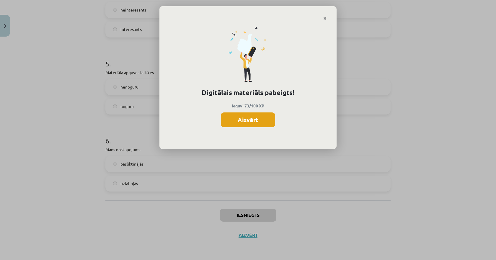
click at [245, 119] on button "Aizvērt" at bounding box center [248, 119] width 54 height 15
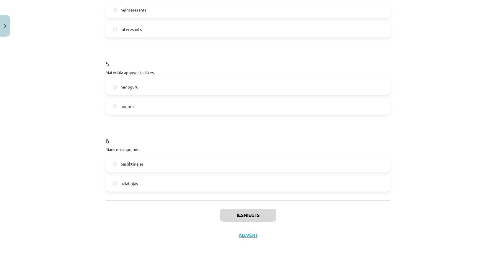
click at [245, 231] on div "Iesniegts Aizvērt" at bounding box center [247, 220] width 285 height 41
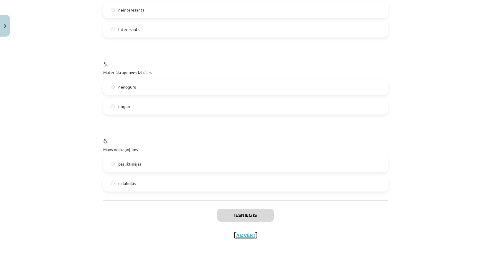
click at [242, 236] on button "Aizvērt" at bounding box center [246, 235] width 22 height 6
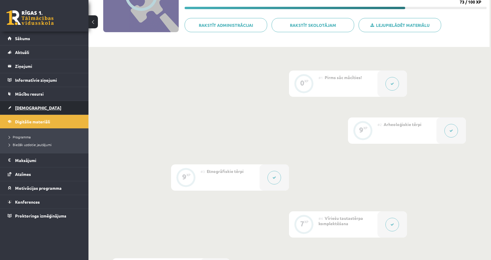
click at [38, 112] on link "[DEMOGRAPHIC_DATA]" at bounding box center [44, 108] width 73 height 14
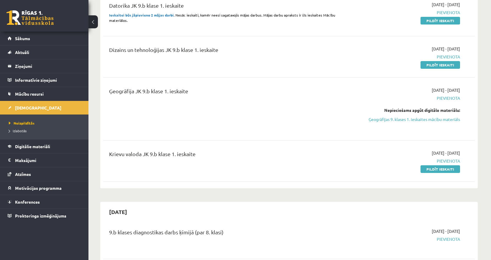
scroll to position [89, 0]
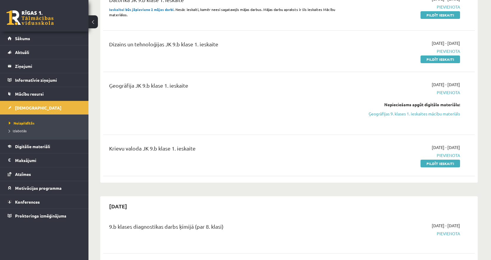
click at [276, 53] on div "Dizains un tehnoloģijas JK 9.b klase 1. ieskaite" at bounding box center [225, 51] width 240 height 22
